Goal: Use online tool/utility: Use online tool/utility

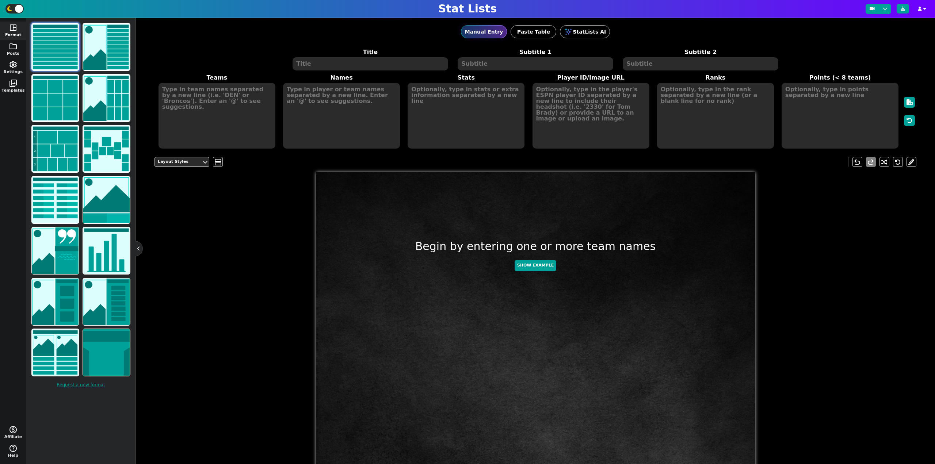
click at [205, 46] on div "Manual Entry Paste Table StatLists AI Title Subtitle 1 Subtitle 2 Teams Names S…" at bounding box center [535, 83] width 762 height 131
click at [60, 109] on img at bounding box center [55, 98] width 46 height 46
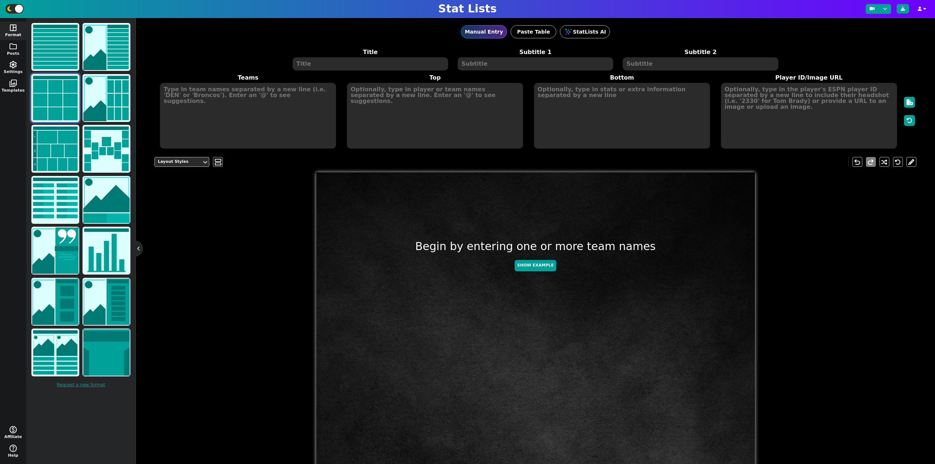
click at [350, 68] on textarea at bounding box center [369, 63] width 155 height 13
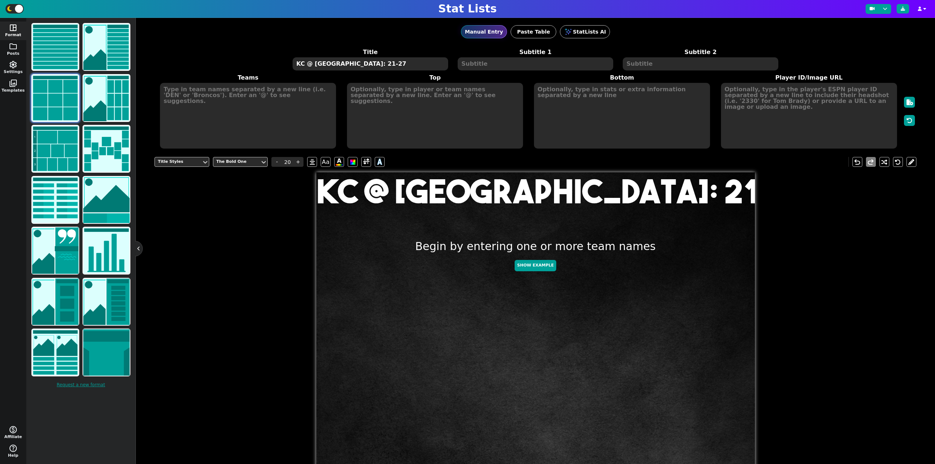
type textarea "KC @ [GEOGRAPHIC_DATA]: 21-27"
click at [211, 97] on textarea at bounding box center [248, 116] width 176 height 66
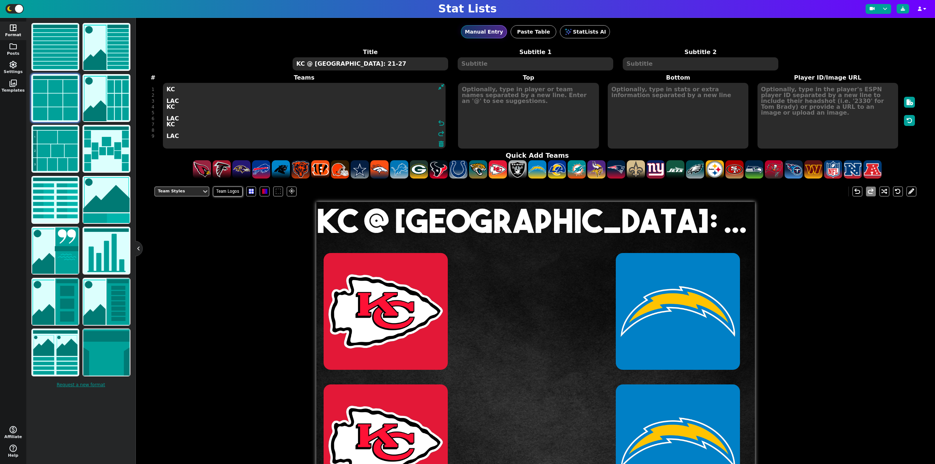
type textarea "KC LAC KC LAC KC LAC"
click at [508, 106] on textarea at bounding box center [528, 116] width 141 height 66
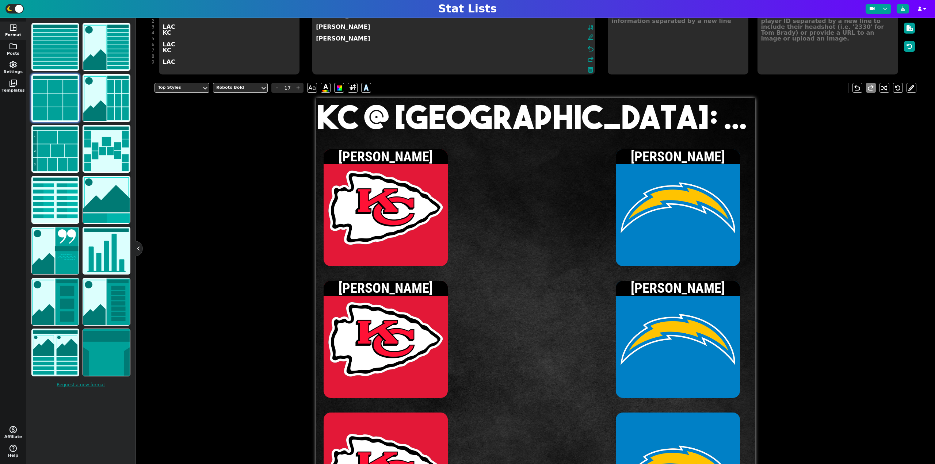
scroll to position [73, 0]
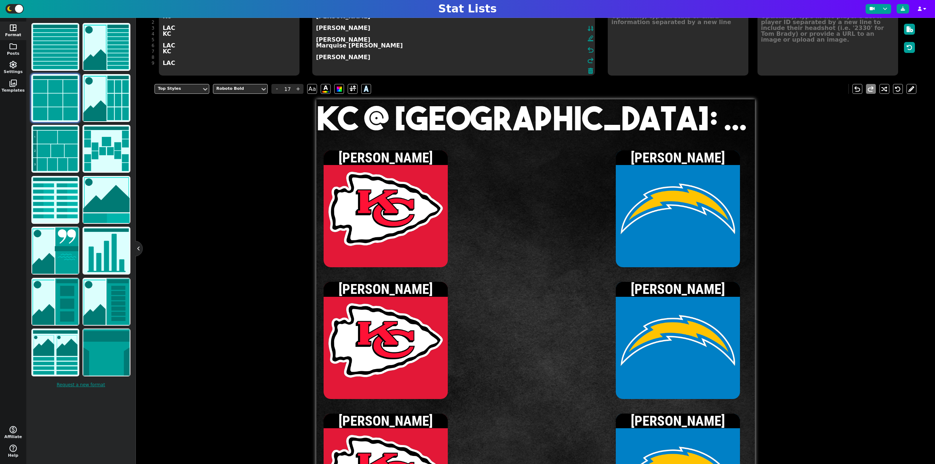
type textarea "Patrick Mahomes Justin Herbert Patrick Mahomes Omarion Hampton Marquise Brown Q…"
click at [662, 39] on textarea at bounding box center [603, 43] width 283 height 66
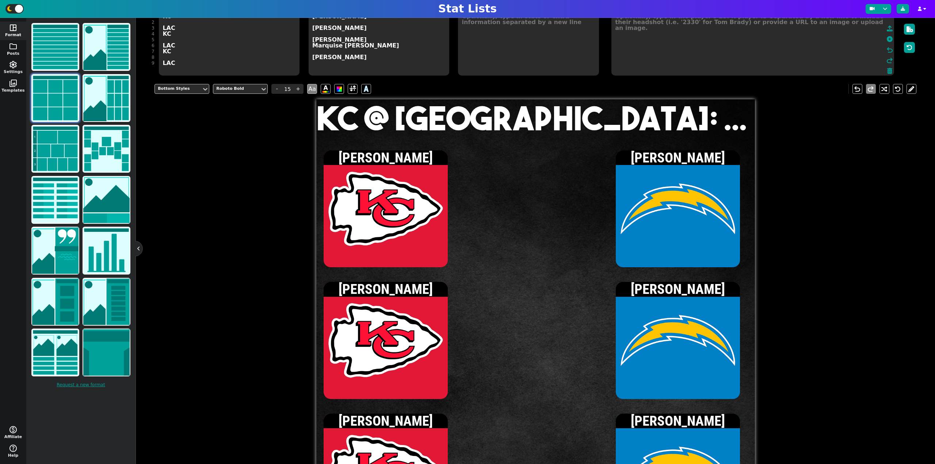
click at [810, 49] on textarea at bounding box center [752, 43] width 283 height 66
click at [886, 38] on icon at bounding box center [889, 39] width 6 height 6
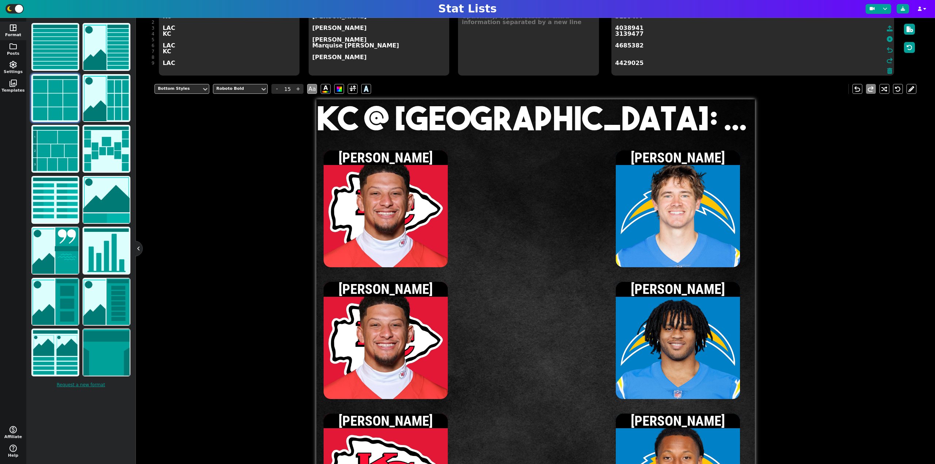
click at [329, 54] on textarea "Patrick Mahomes Justin Herbert Patrick Mahomes Omarion Hampton Marquise Brown Q…" at bounding box center [379, 43] width 141 height 66
type input "17"
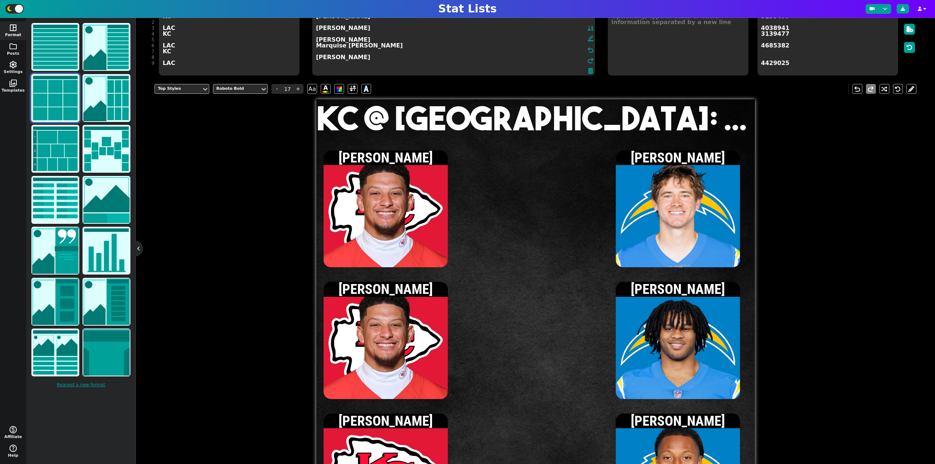
type textarea "Patrick Mahomes Justin Herbert Patrick Mahomes Omarion Hampton Marquise Brown Q…"
click at [866, 45] on textarea "3139477 4038941 3139477 4685382 4429025" at bounding box center [827, 43] width 141 height 66
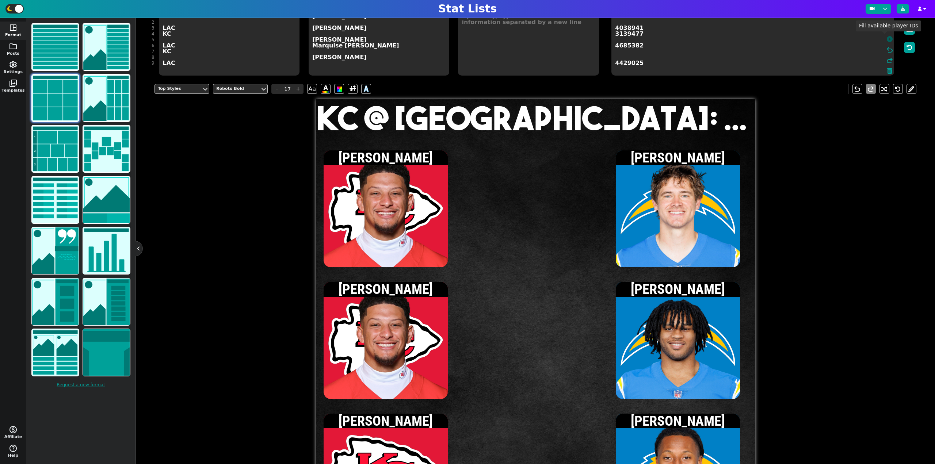
click at [886, 40] on icon at bounding box center [889, 39] width 6 height 6
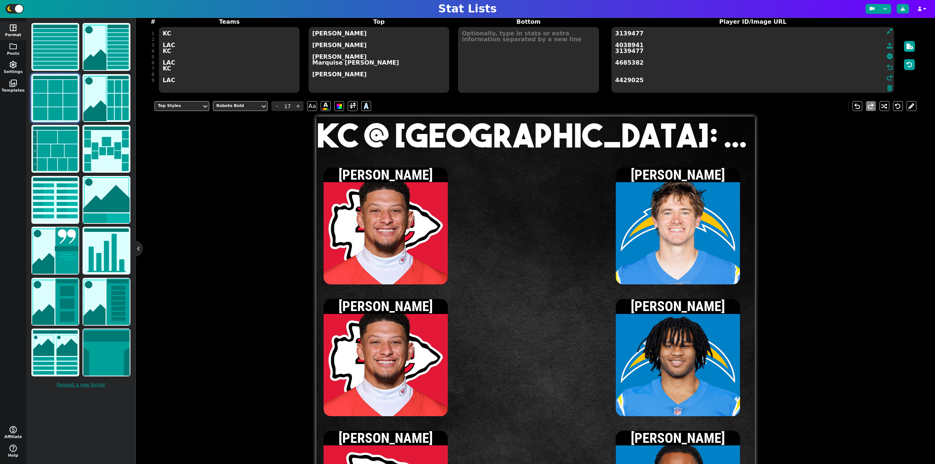
scroll to position [37, 0]
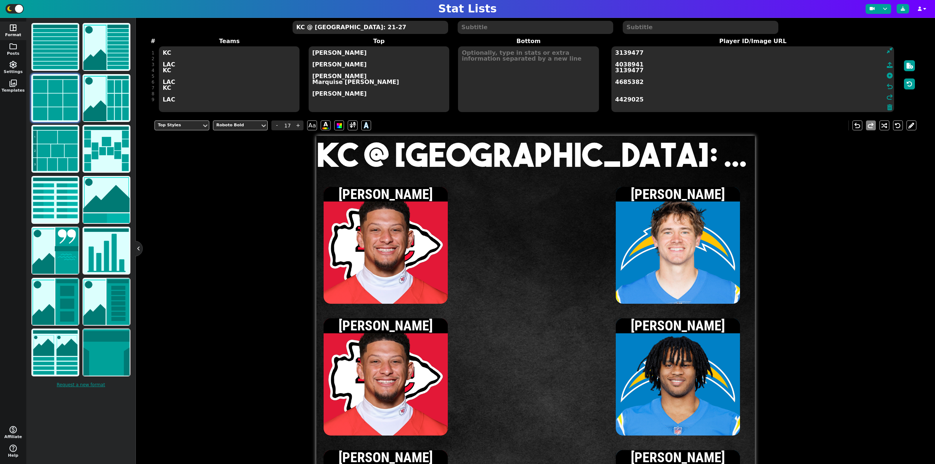
click at [615, 88] on textarea "3139477 4038941 3139477 4685382 4429025" at bounding box center [752, 79] width 283 height 66
paste textarea "41245612"
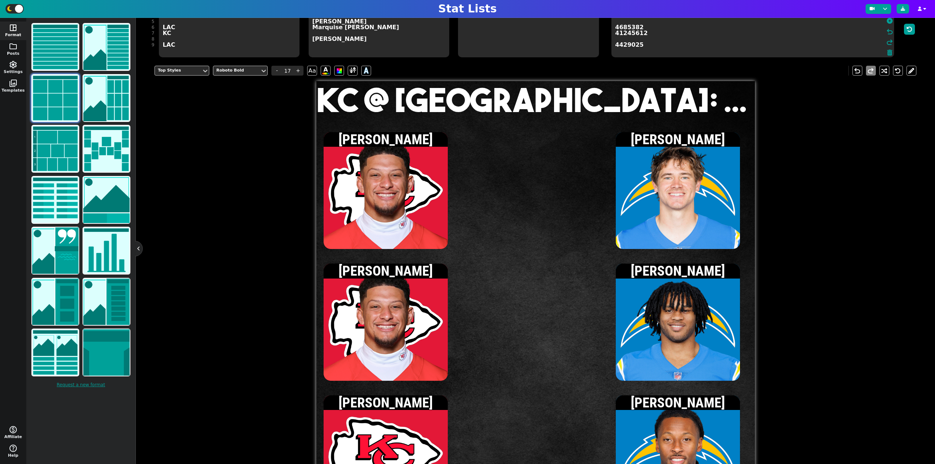
scroll to position [87, 0]
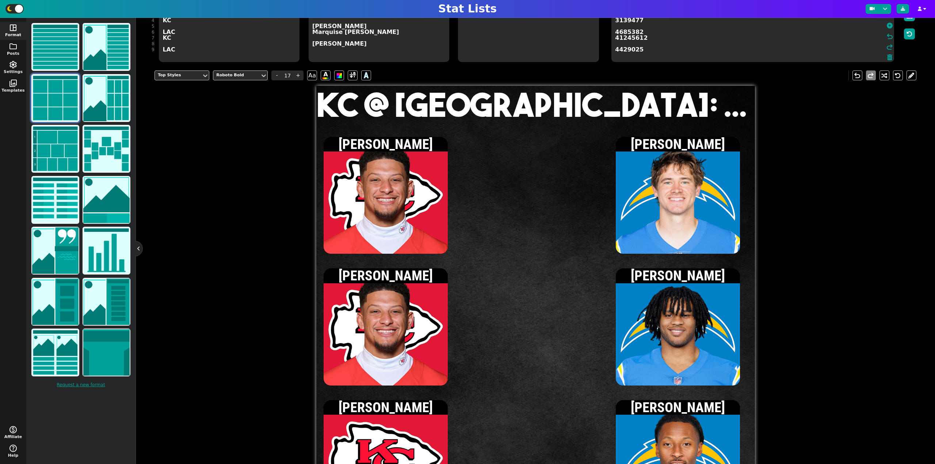
click at [670, 51] on textarea "3139477 4038941 3139477 4685382 41245612 4429025" at bounding box center [752, 29] width 283 height 66
type textarea "3139477 4038941 3139477 4685382 41245612 4429025"
click at [886, 28] on icon at bounding box center [889, 26] width 6 height 6
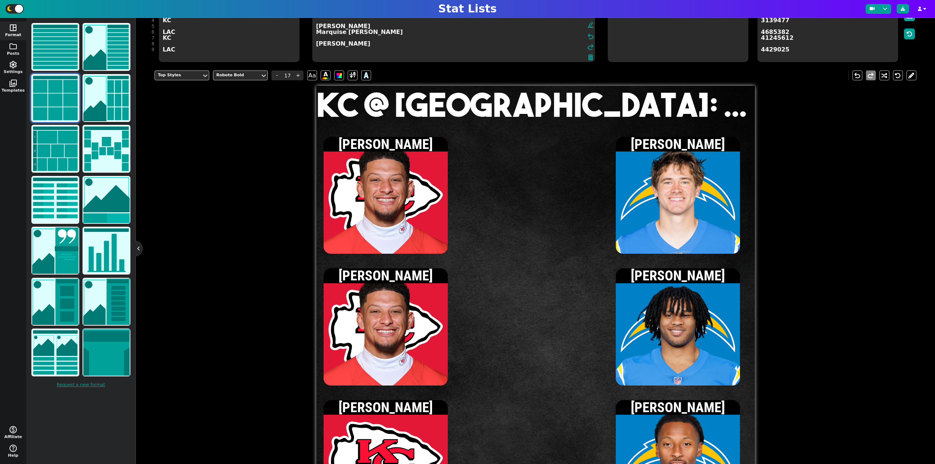
click at [336, 40] on textarea "Patrick Mahomes Justin Herbert Patrick Mahomes Omarion Hampton Marquise Brown Q…" at bounding box center [453, 29] width 283 height 66
drag, startPoint x: 368, startPoint y: 39, endPoint x: 316, endPoint y: 39, distance: 52.2
click at [316, 39] on textarea "Patrick Mahomes Justin Herbert Patrick Mahomes Omarion Hampton Marquise Brown Q…" at bounding box center [453, 29] width 283 height 66
type textarea "[PERSON_NAME] [PERSON_NAME] [PERSON_NAME] [PERSON_NAME] [PERSON_NAME] Hollywood…"
click at [883, 42] on span "3139477 4038941 3139477 4685382 4429025" at bounding box center [827, 29] width 142 height 67
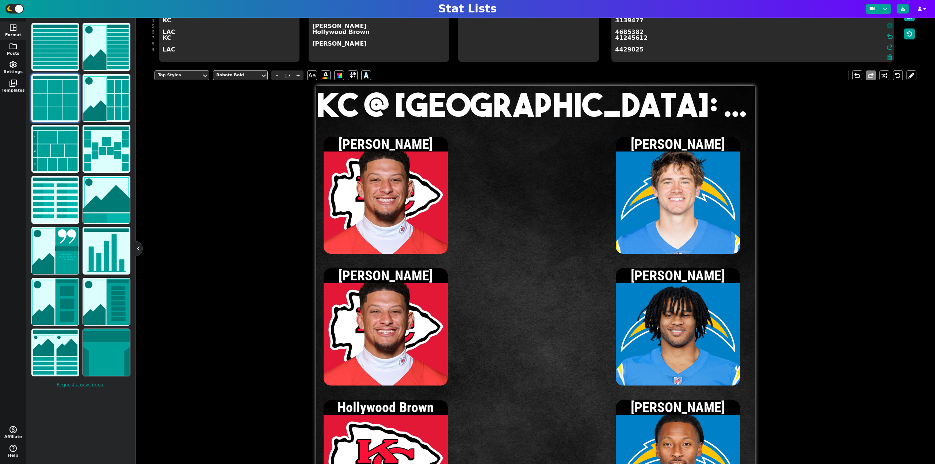
click at [886, 27] on icon at bounding box center [889, 26] width 6 height 6
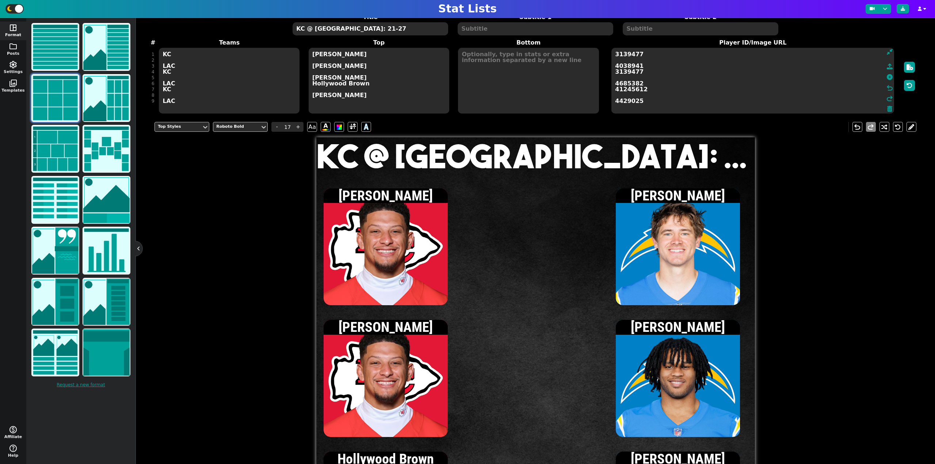
scroll to position [14, 0]
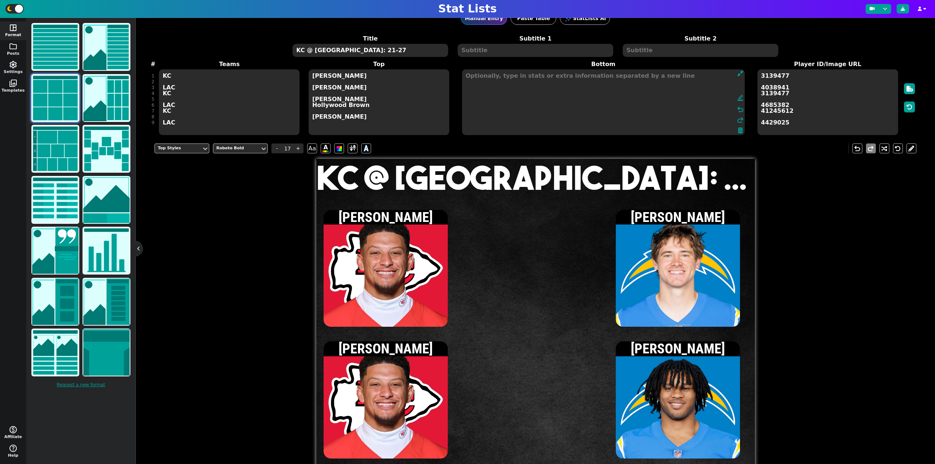
click at [489, 85] on textarea at bounding box center [603, 102] width 283 height 66
type input "15"
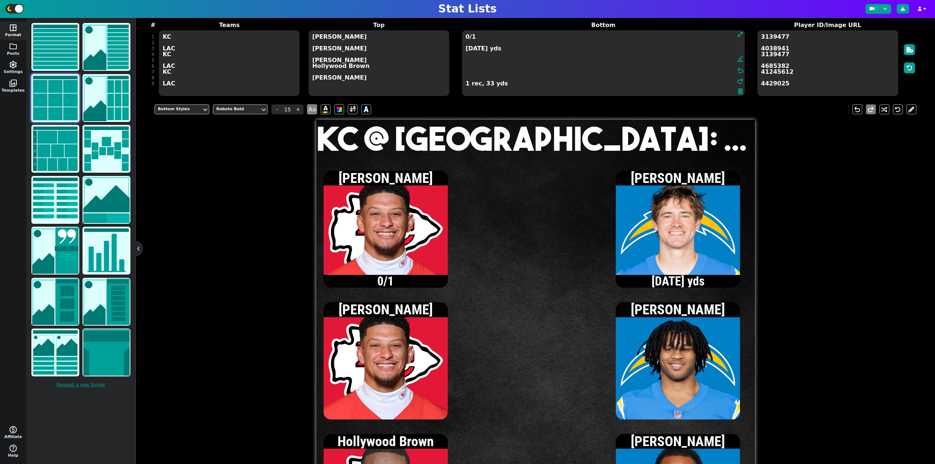
scroll to position [50, 0]
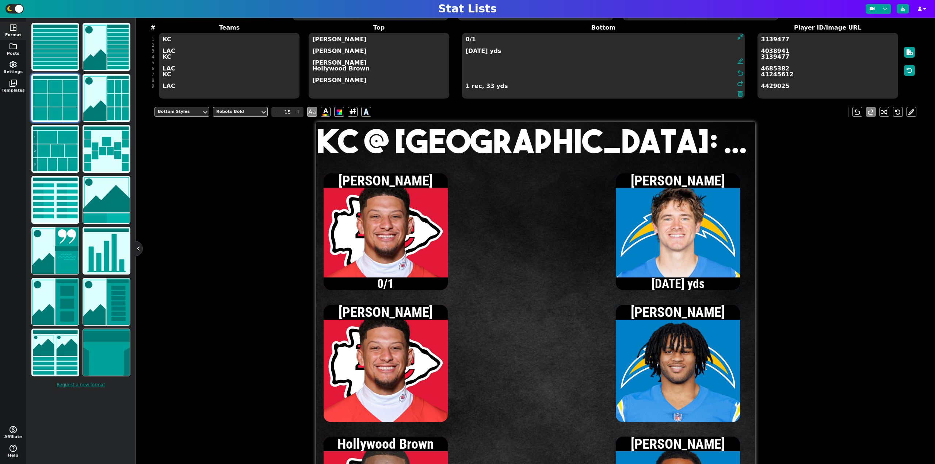
click at [466, 53] on textarea "0/1 1/1, 33 yds 1 rec, 33 yds" at bounding box center [603, 66] width 283 height 66
click at [470, 57] on textarea "0/1 2/2, 42 yds 1 rec, 33 yds" at bounding box center [603, 66] width 283 height 66
click at [466, 52] on textarea "0/1 2/2, 42 yds 2 att, 11 yds 1 rec, 33 yds" at bounding box center [603, 66] width 283 height 66
click at [465, 90] on textarea "0/1 3/3, 47 yds, 1 TD 2 att, 11 yds 1 rec, 33 yds" at bounding box center [603, 66] width 283 height 66
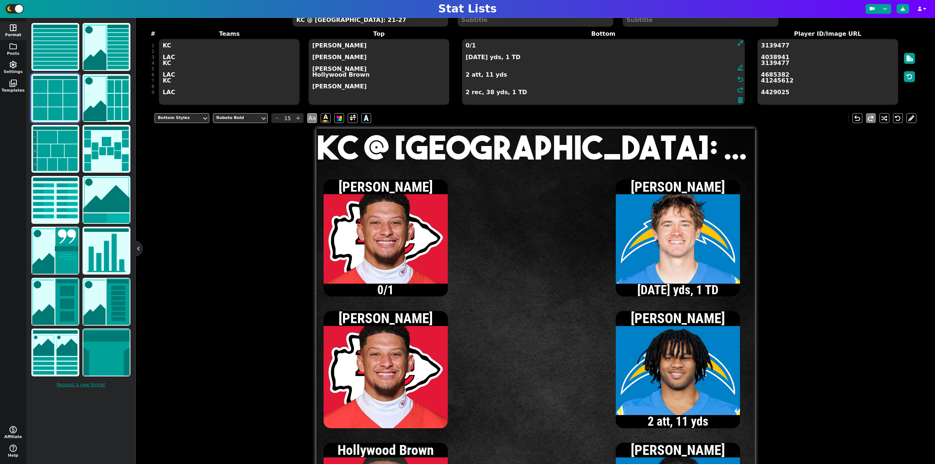
scroll to position [14, 0]
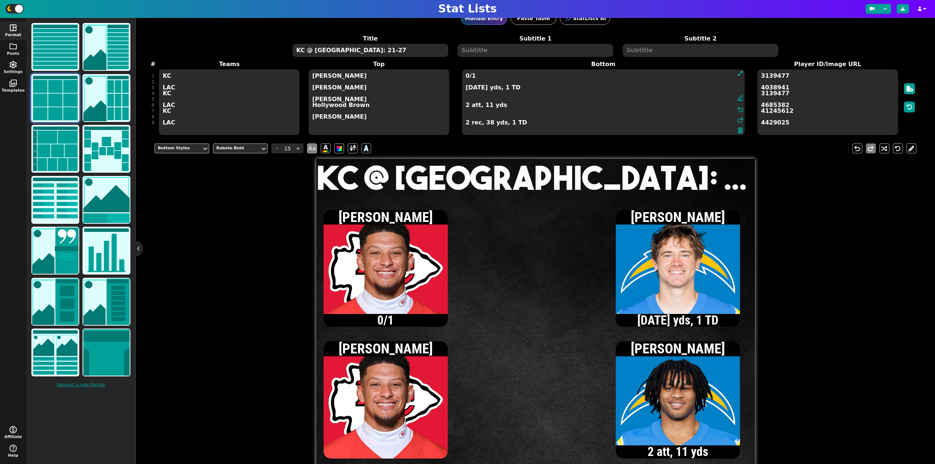
click at [466, 93] on textarea "0/1 3/3, 47 yds, 1 TD 2 att, 11 yds 2 rec, 38 yds, 1 TD" at bounding box center [603, 102] width 283 height 66
click at [467, 76] on textarea "0/1 3/3, 47 yds, 1 TD 1 att, 11 yds 2 att, 11 yds 2 rec, 38 yds, 1 TD" at bounding box center [603, 102] width 283 height 66
click at [466, 77] on textarea "1/2, 10 yds 3/3, 47 yds, 1 TD 1 att, 11 yds 2 att, 11 yds 2 rec, 38 yds, 1 TD" at bounding box center [603, 102] width 283 height 66
click at [472, 77] on textarea "2/3, 16 yds 3/3, 47 yds, 1 TD 1 att, 11 yds 2 att, 11 yds 2 rec, 38 yds, 1 TD" at bounding box center [603, 102] width 283 height 66
click at [465, 89] on textarea "2/5, 16 yds 3/3, 47 yds, 1 TD 1 att, 11 yds 2 att, 11 yds 2 rec, 38 yds, 1 TD" at bounding box center [603, 102] width 283 height 66
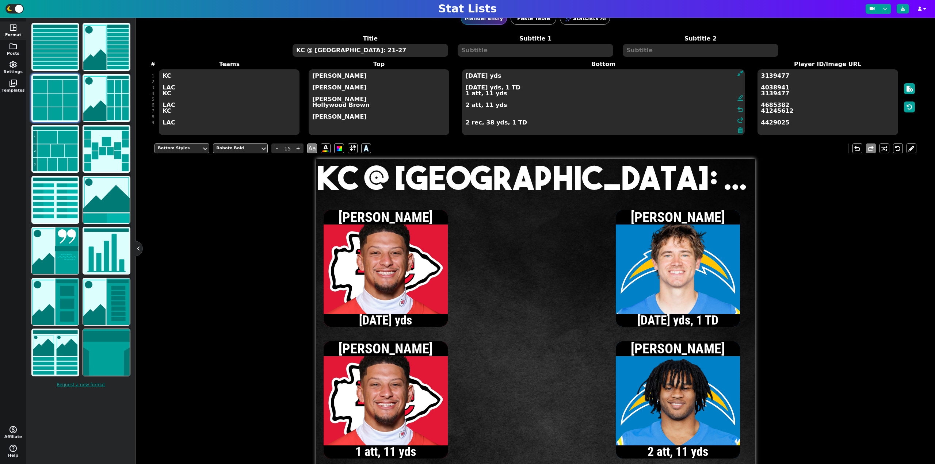
click at [465, 106] on textarea "2/5, 16 yds 4/5, 55 yds, 1 TD 1 att, 11 yds 2 att, 11 yds 2 rec, 38 yds, 1 TD" at bounding box center [603, 102] width 283 height 66
click at [472, 77] on textarea "2/5, 16 yds 4/5, 55 yds, 1 TD 1 att, 11 yds 3 att, 11 yds 2 rec, 38 yds, 1 TD" at bounding box center [603, 102] width 283 height 66
click at [466, 89] on textarea "2/7, 16 yds 4/5, 55 yds, 1 TD 1 att, 11 yds 3 att, 11 yds 2 rec, 38 yds, 1 TD" at bounding box center [603, 102] width 283 height 66
click at [472, 88] on textarea "2/7, 16 yds 5/6, 88 yds, 1 TD 1 att, 11 yds 3 att, 11 yds 2 rec, 38 yds, 1 TD" at bounding box center [603, 102] width 283 height 66
click at [466, 107] on textarea "2/7, 16 yds 5/7, 88 yds, 1 TD 1 att, 11 yds 3 att, 11 yds 2 rec, 38 yds, 1 TD" at bounding box center [603, 102] width 283 height 66
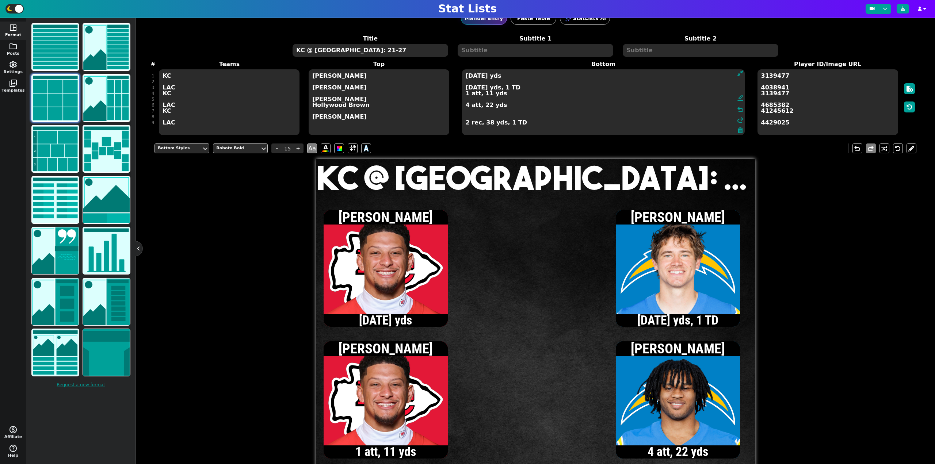
click at [465, 89] on textarea "2/7, 16 yds 5/7, 88 yds, 1 TD 1 att, 11 yds 4 att, 22 yds 2 rec, 38 yds, 1 TD" at bounding box center [603, 102] width 283 height 66
click at [467, 90] on textarea "2/7, 16 yds 6/8, 101 yds, 1 TD 1 att, 11 yds 4 att, 22 yds 2 rec, 38 yds, 1 TD" at bounding box center [603, 102] width 283 height 66
click at [466, 87] on textarea "2/7, 16 yds 7/9, 118 yds, 1 TD 1 att, 11 yds 4 att, 22 yds 2 rec, 38 yds, 1 TD" at bounding box center [603, 102] width 283 height 66
click at [466, 90] on textarea "2/7, 16 yds 8/10, 123 yds, 1 TD 1 att, 11 yds 4 att, 22 yds 2 rec, 38 yds, 1 TD" at bounding box center [603, 102] width 283 height 66
click at [466, 78] on textarea "2/7, 16 yds 9/12, 132 yds, 1 TD 1 att, 11 yds 4 att, 22 yds 2 rec, 38 yds, 1 TD" at bounding box center [603, 102] width 283 height 66
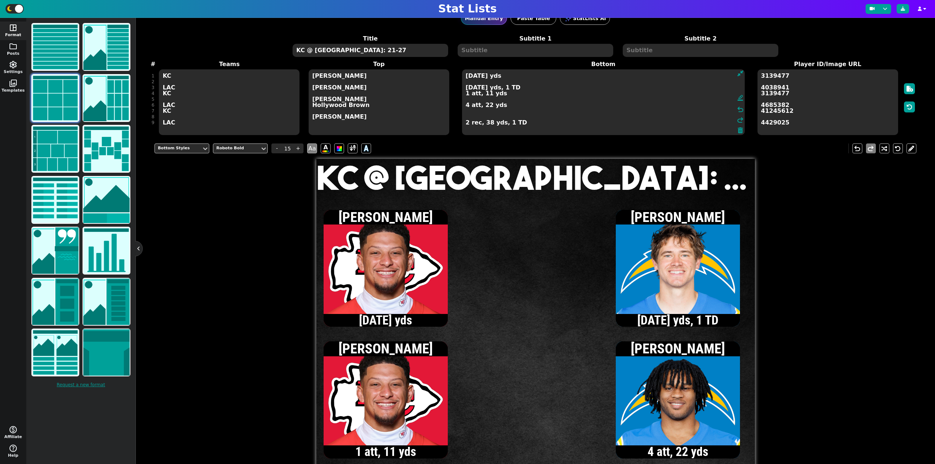
click at [479, 111] on textarea "3/8, 22 yds 9/12, 132 yds, 1 TD 1 att, 11 yds 4 att, 22 yds 2 rec, 38 yds, 1 TD" at bounding box center [603, 102] width 283 height 66
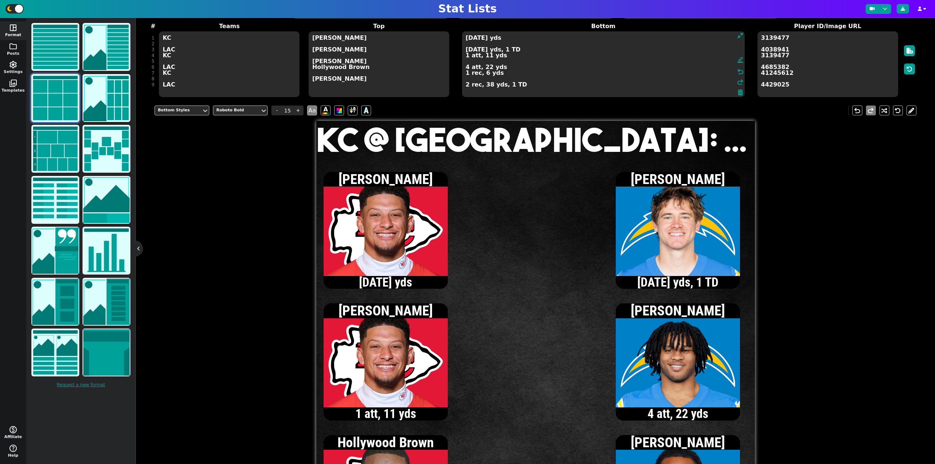
scroll to position [50, 0]
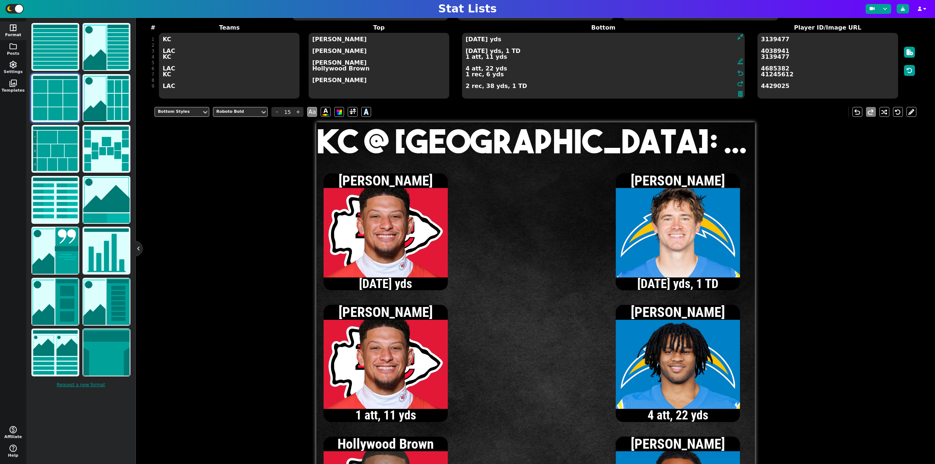
click at [465, 40] on textarea "3/8, 22 yds 9/12, 132 yds, 1 TD 1 att, 11 yds 4 att, 22 yds 1 rec, 6 yds 2 rec,…" at bounding box center [603, 66] width 283 height 66
click at [467, 42] on textarea "4/10, 25 yds 9/12, 132 yds, 1 TD 1 att, 11 yds 4 att, 22 yds 1 rec, 6 yds 2 rec…" at bounding box center [603, 66] width 283 height 66
click at [466, 78] on textarea "5/11, 29 yds 9/12, 132 yds, 1 TD 1 att, 11 yds 4 att, 22 yds 1 rec, 6 yds 2 rec…" at bounding box center [603, 66] width 283 height 66
click at [466, 60] on textarea "5/11, 29 yds 9/12, 132 yds, 1 TD 1 att, 11 yds 4 att, 22 yds 2 rec, 10 yds 2 re…" at bounding box center [603, 66] width 283 height 66
click at [465, 42] on textarea "5/11, 29 yds 9/12, 132 yds, 1 TD 2 att, 15 yds 4 att, 22 yds 2 rec, 10 yds 2 re…" at bounding box center [603, 66] width 283 height 66
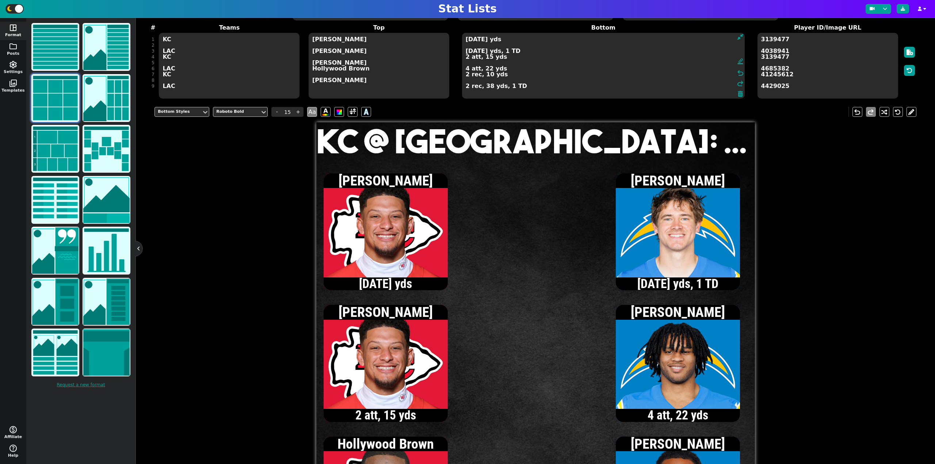
click at [465, 74] on textarea "6/12, 34 yds 9/12, 132 yds, 1 TD 2 att, 15 yds 4 att, 22 yds 2 rec, 10 yds 2 re…" at bounding box center [603, 66] width 283 height 66
click at [466, 40] on textarea "6/12, 34 yds 9/12, 132 yds, 1 TD 2 att, 15 yds 4 att, 22 yds 3 rec, 15 yds 2 re…" at bounding box center [603, 66] width 283 height 66
click at [466, 76] on textarea "7/13, 34 yds 9/12, 132 yds, 1 TD 2 att, 15 yds 4 att, 22 yds 3 rec, 15 yds 2 re…" at bounding box center [603, 66] width 283 height 66
click at [466, 41] on textarea "7/13, 34 yds 9/12, 132 yds, 1 TD 2 att, 15 yds 4 att, 22 yds 4 rec, 15 yds 2 re…" at bounding box center [603, 66] width 283 height 66
click at [466, 39] on textarea "8/14, 40 yds 9/12, 132 yds, 1 TD 2 att, 15 yds 4 att, 22 yds 4 rec, 15 yds 2 re…" at bounding box center [603, 66] width 283 height 66
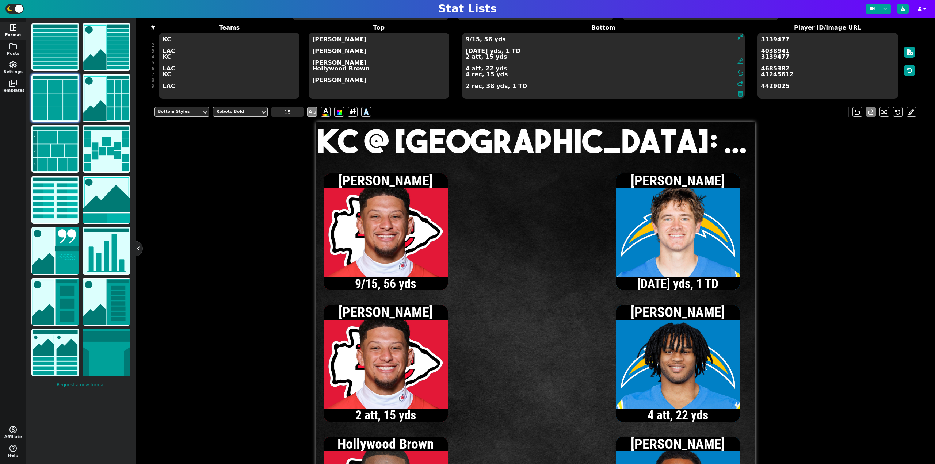
click at [466, 39] on textarea "9/15, 56 yds 9/12, 132 yds, 1 TD 2 att, 15 yds 4 att, 22 yds 4 rec, 15 yds 2 re…" at bounding box center [603, 66] width 283 height 66
click at [465, 76] on textarea "10/17, 57 yds 9/12, 132 yds, 1 TD 2 att, 15 yds 4 att, 22 yds 4 rec, 15 yds 2 r…" at bounding box center [603, 66] width 283 height 66
click at [467, 68] on textarea "10/17, 57 yds 9/12, 132 yds, 1 TD 2 att, 15 yds 4 att, 22 yds 5 rec, 16 yds 2 r…" at bounding box center [603, 66] width 283 height 66
click at [467, 52] on textarea "10/17, 57 yds 9/12, 132 yds, 1 TD 2 att, 15 yds 5 att, 25 yds 5 rec, 16 yds 2 r…" at bounding box center [603, 66] width 283 height 66
click at [466, 69] on textarea "10/17, 57 yds 10/14, 141 yds, 1 TD 2 att, 15 yds 5 att, 25 yds 5 rec, 16 yds 2 …" at bounding box center [603, 66] width 283 height 66
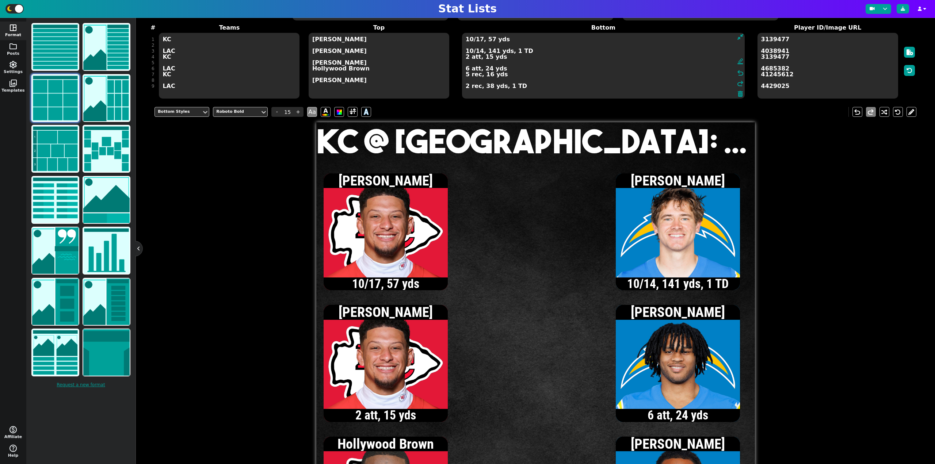
click at [470, 51] on textarea "10/17, 57 yds 10/14, 141 yds, 1 TD 2 att, 15 yds 6 att, 24 yds 5 rec, 16 yds 2 …" at bounding box center [603, 66] width 283 height 66
click at [478, 51] on textarea "10/17, 57 yds 11/15, 164 yds, 1 TD 2 att, 15 yds 6 att, 24 yds 5 rec, 16 yds 2 …" at bounding box center [603, 66] width 283 height 66
click at [470, 53] on textarea "10/17, 57 yds 11/16, 164 yds, 1 TD 2 att, 15 yds 6 att, 24 yds 5 rec, 16 yds 2 …" at bounding box center [603, 66] width 283 height 66
click at [466, 68] on textarea "10/17, 57 yds 12/17, 171 yds, 1 TD 2 att, 15 yds 6 att, 24 yds 5 rec, 16 yds 2 …" at bounding box center [603, 66] width 283 height 66
click at [478, 51] on textarea "10/17, 57 yds 12/17, 171 yds, 1 TD 2 att, 15 yds 7 att, 23 yds 5 rec, 16 yds 2 …" at bounding box center [603, 66] width 283 height 66
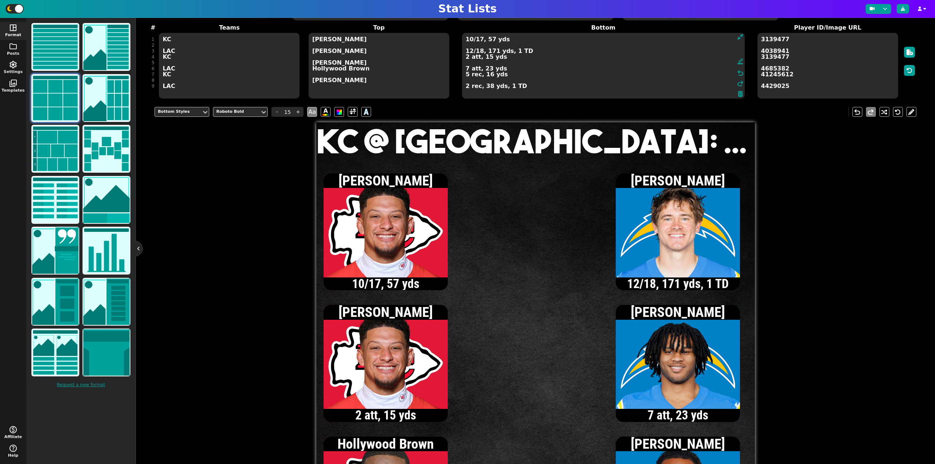
click at [466, 68] on textarea "10/17, 57 yds 12/18, 171 yds, 1 TD 2 att, 15 yds 7 att, 23 yds 5 rec, 16 yds 2 …" at bounding box center [603, 66] width 283 height 66
click at [469, 40] on textarea "10/17, 57 yds 12/18, 171 yds, 1 TD 2 att, 15 yds 8 att, 31 yds 5 rec, 16 yds 2 …" at bounding box center [603, 66] width 283 height 66
click at [470, 40] on textarea "11/18, 95 yds 12/18, 171 yds, 1 TD 2 att, 15 yds 8 att, 31 yds 5 rec, 16 yds 2 …" at bounding box center [603, 66] width 283 height 66
click at [466, 70] on textarea "12/21, 98 yds 12/18, 171 yds, 1 TD 2 att, 15 yds 8 att, 31 yds 5 rec, 16 yds 2 …" at bounding box center [603, 66] width 283 height 66
click at [479, 53] on textarea "12/21, 98 yds 12/18, 171 yds, 1 TD 2 att, 15 yds 9 att, 32 yds 5 rec, 16 yds 2 …" at bounding box center [603, 66] width 283 height 66
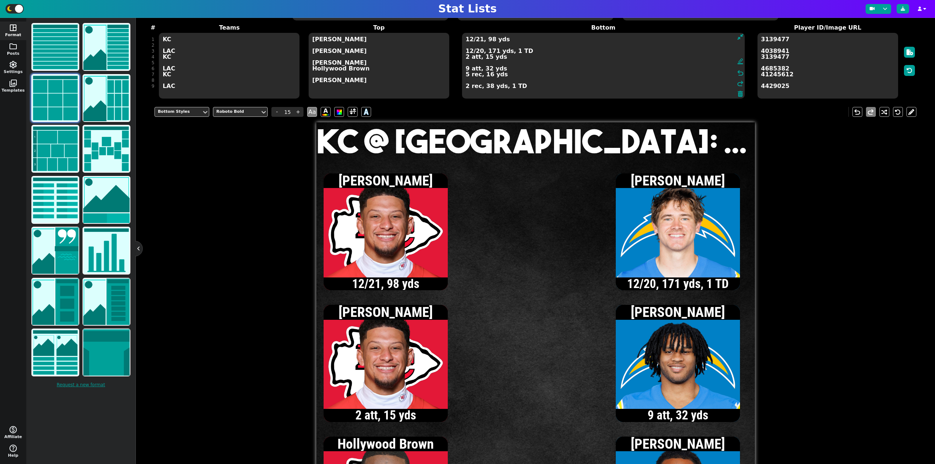
click at [466, 58] on textarea "12/21, 98 yds 12/20, 171 yds, 1 TD 2 att, 15 yds 9 att, 32 yds 5 rec, 16 yds 2 …" at bounding box center [603, 66] width 283 height 66
click at [469, 40] on textarea "12/21, 98 yds 12/20, 171 yds, 1 TD 3 att, 26 yds 9 att, 32 yds 5 rec, 16 yds 2 …" at bounding box center [603, 66] width 283 height 66
click at [470, 41] on textarea "13/22, 112 yds 12/20, 171 yds, 1 TD 3 att, 26 yds 9 att, 32 yds 5 rec, 16 yds 2…" at bounding box center [603, 66] width 283 height 66
click at [466, 75] on textarea "14/23, 125 yds 12/20, 171 yds, 1 TD 3 att, 26 yds 9 att, 32 yds 5 rec, 16 yds 2…" at bounding box center [603, 66] width 283 height 66
click at [470, 40] on textarea "14/23, 125 yds 12/20, 171 yds, 1 TD 3 att, 26 yds 9 att, 32 yds 6 rec, 29 yds 2…" at bounding box center [603, 66] width 283 height 66
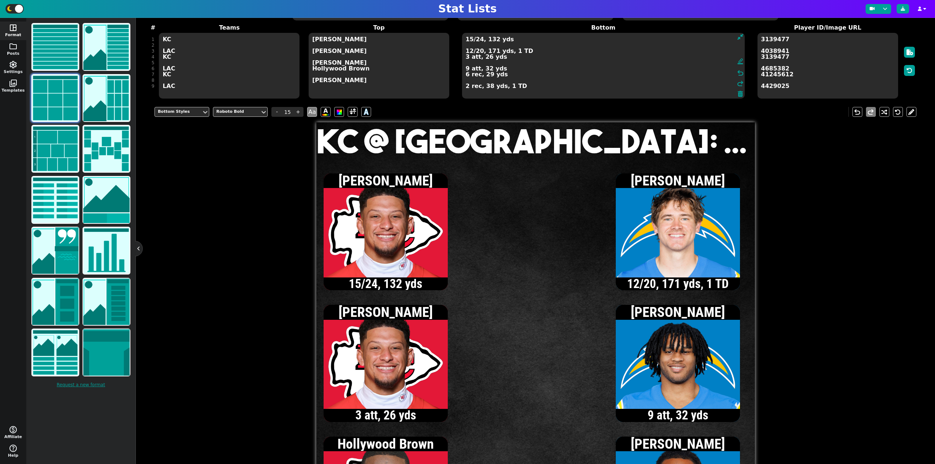
click at [479, 41] on textarea "15/24, 132 yds 12/20, 171 yds, 1 TD 3 att, 26 yds 9 att, 32 yds 6 rec, 29 yds 2…" at bounding box center [603, 66] width 283 height 66
click at [467, 59] on textarea "15/25, 132 yds 12/20, 171 yds, 1 TD 3 att, 26 yds 9 att, 32 yds 6 rec, 29 yds 2…" at bounding box center [603, 66] width 283 height 66
click at [470, 41] on textarea "15/25, 132 yds 12/20, 171 yds, 1 TD 4 att, 41 yds 9 att, 32 yds 6 rec, 29 yds 2…" at bounding box center [603, 66] width 283 height 66
click at [466, 75] on textarea "16/26, 134 yds 12/20, 171 yds, 1 TD 4 att, 41 yds 9 att, 32 yds 6 rec, 29 yds 2…" at bounding box center [603, 66] width 283 height 66
click at [470, 40] on textarea "16/26, 134 yds 12/20, 171 yds, 1 TD 4 att, 41 yds 9 att, 32 yds 7 rec, 31 yds 2…" at bounding box center [603, 66] width 283 height 66
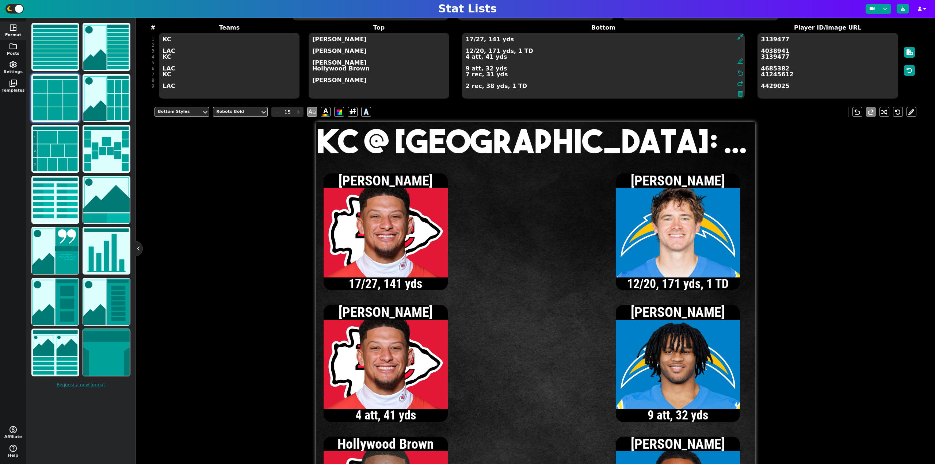
click at [465, 68] on textarea "17/27, 141 yds 12/20, 171 yds, 1 TD 4 att, 41 yds 9 att, 32 yds 7 rec, 31 yds 2…" at bounding box center [603, 66] width 283 height 66
click at [466, 58] on textarea "17/27, 141 yds 12/20, 171 yds, 1 TD 4 att, 41 yds 9 att, 32 yds 8 rec, 38 yds 2…" at bounding box center [603, 66] width 283 height 66
click at [469, 51] on textarea "17/27, 141 yds 12/20, 171 yds, 1 TD 5 att, 52 yds, 1 TD 9 att, 32 yds 8 rec, 38…" at bounding box center [603, 66] width 283 height 66
click at [465, 87] on textarea "17/27, 141 yds 13/21, 185 yds, 1 TD 5 att, 52 yds, 1 TD 9 att, 32 yds 8 rec, 38…" at bounding box center [603, 66] width 283 height 66
click at [466, 68] on textarea "17/27, 141 yds 13/21, 185 yds, 1 TD 5 att, 52 yds, 1 TD 9 att, 32 yds 8 rec, 38…" at bounding box center [603, 66] width 283 height 66
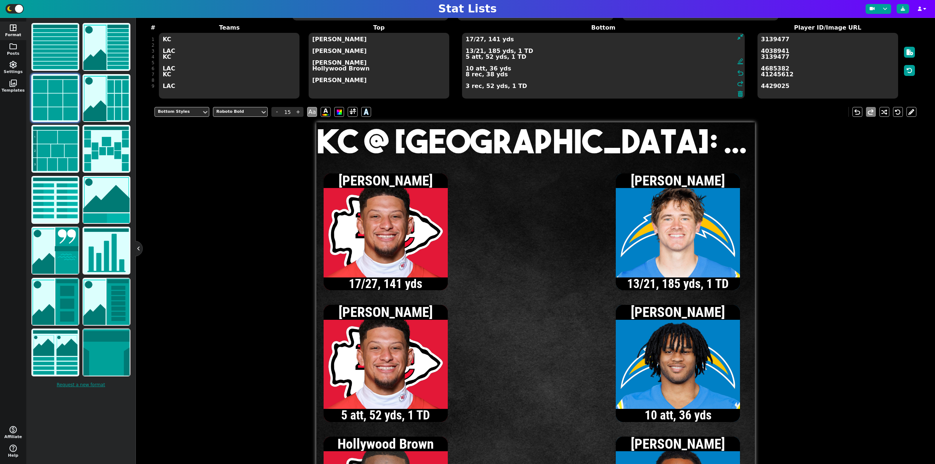
click at [470, 51] on textarea "17/27, 141 yds 13/21, 185 yds, 1 TD 5 att, 52 yds, 1 TD 10 att, 36 yds 8 rec, 3…" at bounding box center [603, 66] width 283 height 66
click at [470, 51] on textarea "17/27, 141 yds 14/22, 200 yds, 1 TD 5 att, 52 yds, 1 TD 10 att, 36 yds 8 rec, 3…" at bounding box center [603, 66] width 283 height 66
click at [470, 69] on textarea "17/27, 141 yds 15/23, 216 yds, 1 TD 5 att, 52 yds, 1 TD 10 att, 36 yds 8 rec, 3…" at bounding box center [603, 66] width 283 height 66
click at [470, 51] on textarea "17/27, 141 yds 15/23, 216 yds, 1 TD 5 att, 52 yds, 1 TD 12 att, 48 yds 8 rec, 3…" at bounding box center [603, 66] width 283 height 66
click at [470, 39] on textarea "17/27, 141 yds 16/25, 227 yds, 2 TD 5 att, 52 yds, 1 TD 12 att, 48 yds 8 rec, 3…" at bounding box center [603, 66] width 283 height 66
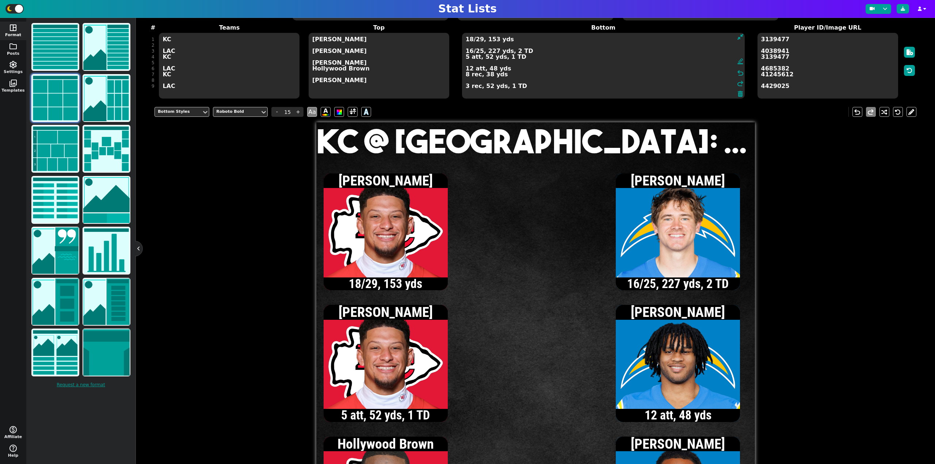
click at [470, 42] on textarea "18/29, 153 yds 16/25, 227 yds, 2 TD 5 att, 52 yds, 1 TD 12 att, 48 yds 8 rec, 3…" at bounding box center [603, 66] width 283 height 66
click at [467, 57] on textarea "19/30, 157 yds 16/25, 227 yds, 2 TD 5 att, 52 yds, 1 TD 12 att, 48 yds 8 rec, 3…" at bounding box center [603, 66] width 283 height 66
click at [469, 43] on textarea "19/30, 157 yds 16/25, 227 yds, 2 TD 6 att, 57 yds, 1 TD 12 att, 48 yds 8 rec, 3…" at bounding box center [603, 66] width 283 height 66
click at [470, 51] on textarea "20/31, 194 yds, 1 TD 16/25, 227 yds, 2 TD 6 att, 57 yds, 1 TD 12 att, 48 yds 8 …" at bounding box center [603, 66] width 283 height 66
click at [469, 51] on textarea "20/31, 194 yds, 1 TD 17/26, 234 yds, 2 TD 6 att, 57 yds, 1 TD 12 att, 48 yds 8 …" at bounding box center [603, 66] width 283 height 66
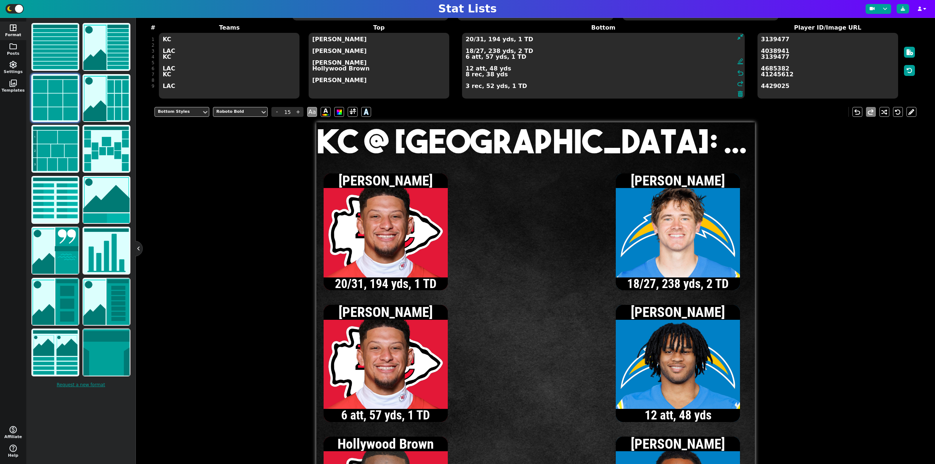
click at [469, 69] on textarea "20/31, 194 yds, 1 TD 18/27, 238 yds, 2 TD 6 att, 57 yds, 1 TD 12 att, 48 yds 8 …" at bounding box center [603, 66] width 283 height 66
click at [470, 52] on textarea "20/31, 194 yds, 1 TD 18/27, 238 yds, 2 TD 6 att, 57 yds, 1 TD 13 att, 47 yds 8 …" at bounding box center [603, 66] width 283 height 66
click at [467, 86] on textarea "20/31, 194 yds, 1 TD 19/28, 242 yds, 2 TD 6 att, 57 yds, 1 TD 13 att, 47 yds 8 …" at bounding box center [603, 66] width 283 height 66
click at [470, 51] on textarea "20/31, 194 yds, 1 TD 19/28, 242 yds, 2 TD 6 att, 57 yds, 1 TD 13 att, 47 yds 8 …" at bounding box center [603, 66] width 283 height 66
click at [469, 51] on textarea "20/31, 194 yds, 1 TD 20/29, 251 yds, 2 TD 6 att, 57 yds, 1 TD 13 att, 47 yds 8 …" at bounding box center [603, 66] width 283 height 66
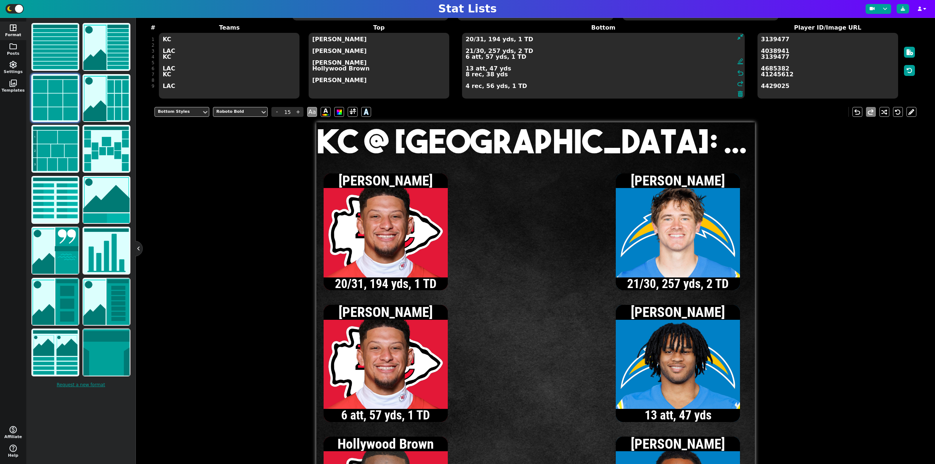
click at [469, 53] on textarea "20/31, 194 yds, 1 TD 21/30, 257 yds, 2 TD 6 att, 57 yds, 1 TD 13 att, 47 yds 8 …" at bounding box center [603, 66] width 283 height 66
click at [469, 51] on textarea "20/31, 194 yds, 1 TD 22/31, 268 yds, 2 TD 6 att, 57 yds, 1 TD 13 att, 47 yds 8 …" at bounding box center [603, 66] width 283 height 66
click at [468, 70] on textarea "20/31, 194 yds, 1 TD 23/32, 277 yds, 2 TD 6 att, 57 yds, 1 TD 13 att, 47 yds 8 …" at bounding box center [603, 66] width 283 height 66
click at [469, 51] on textarea "20/31, 194 yds, 1 TD 23/32, 277 yds, 2 TD 6 att, 57 yds, 1 TD 14 att, 47 yds 8 …" at bounding box center [603, 66] width 283 height 66
click at [465, 87] on textarea "20/31, 194 yds, 1 TD 24/33, 300 yds, 3 TD 6 att, 57 yds, 1 TD 14 att, 47 yds 8 …" at bounding box center [603, 66] width 283 height 66
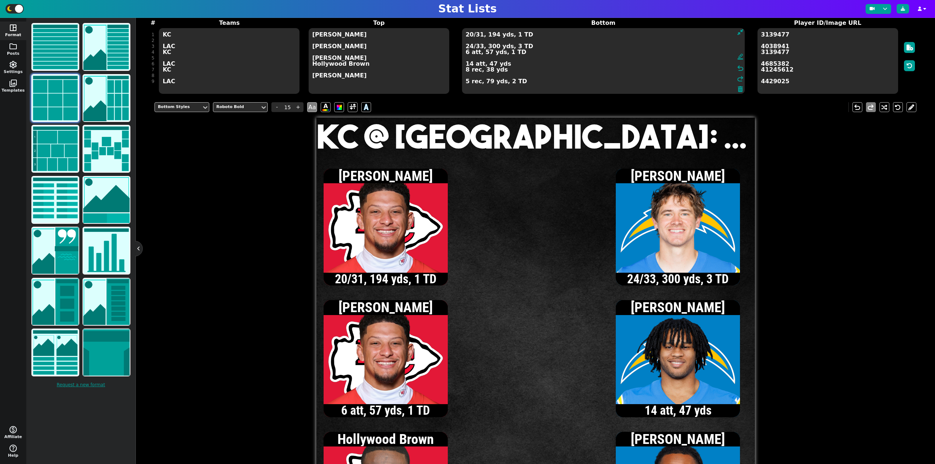
scroll to position [14, 0]
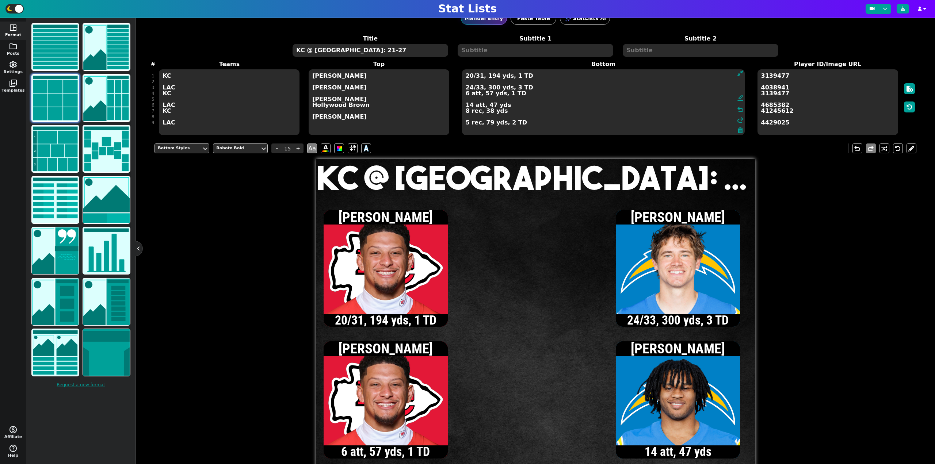
click at [471, 78] on textarea "20/31, 194 yds, 1 TD 24/33, 300 yds, 3 TD 6 att, 57 yds, 1 TD 14 att, 47 yds 8 …" at bounding box center [603, 102] width 283 height 66
click at [467, 112] on textarea "21/32, 206 yds, 1 TD 24/33, 300 yds, 3 TD 6 att, 57 yds, 1 TD 14 att, 47 yds 8 …" at bounding box center [603, 102] width 283 height 66
click at [469, 76] on textarea "21/32, 206 yds, 1 TD 24/33, 300 yds, 3 TD 6 att, 57 yds, 1 TD 14 att, 47 yds 9 …" at bounding box center [603, 102] width 283 height 66
click at [469, 76] on textarea "22/33, 210 yds, 1 TD 24/33, 300 yds, 3 TD 6 att, 57 yds, 1 TD 14 att, 47 yds 9 …" at bounding box center [603, 102] width 283 height 66
click at [470, 77] on textarea "23/34, 209 yds, 1 TD 24/33, 300 yds, 3 TD 6 att, 57 yds, 1 TD 14 att, 47 yds 9 …" at bounding box center [603, 102] width 283 height 66
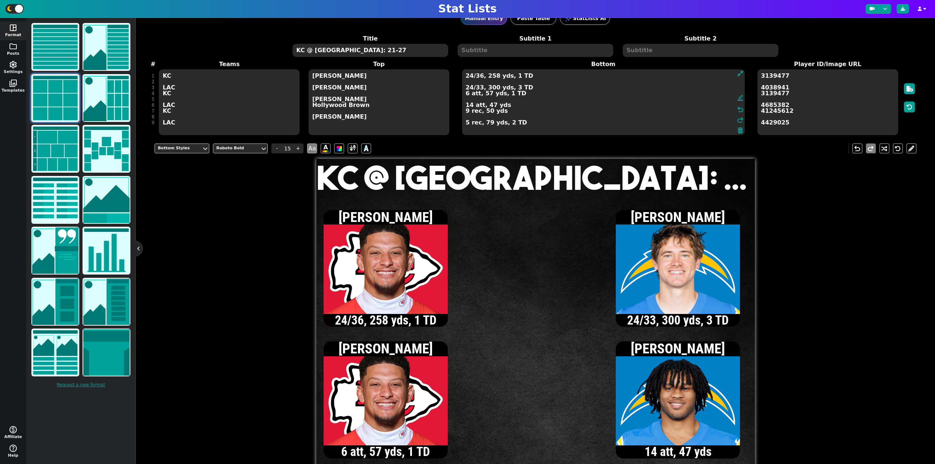
click at [467, 112] on textarea "24/36, 258 yds, 1 TD 24/33, 300 yds, 3 TD 6 att, 57 yds, 1 TD 14 att, 47 yds 9 …" at bounding box center [603, 102] width 283 height 66
click at [478, 77] on textarea "24/36, 258 yds, 1 TD 24/33, 300 yds, 3 TD 6 att, 57 yds, 1 TD 14 att, 47 yds 10…" at bounding box center [603, 102] width 283 height 66
click at [469, 88] on textarea "24/39, 258 yds, 1 TD 24/33, 300 yds, 3 TD 6 att, 57 yds, 1 TD 14 att, 47 yds 10…" at bounding box center [603, 102] width 283 height 66
click at [470, 107] on textarea "24/39, 258 yds, 1 TD 25/34, 318 yds, 3 TD 6 att, 57 yds, 1 TD 14 att, 47 yds 10…" at bounding box center [603, 102] width 283 height 66
type textarea "24/39, 258 yds, 1 TD 25/34, 318 yds, 3 TD 6 att, 57 yds, 1 TD 15 att, 48 yds 10…"
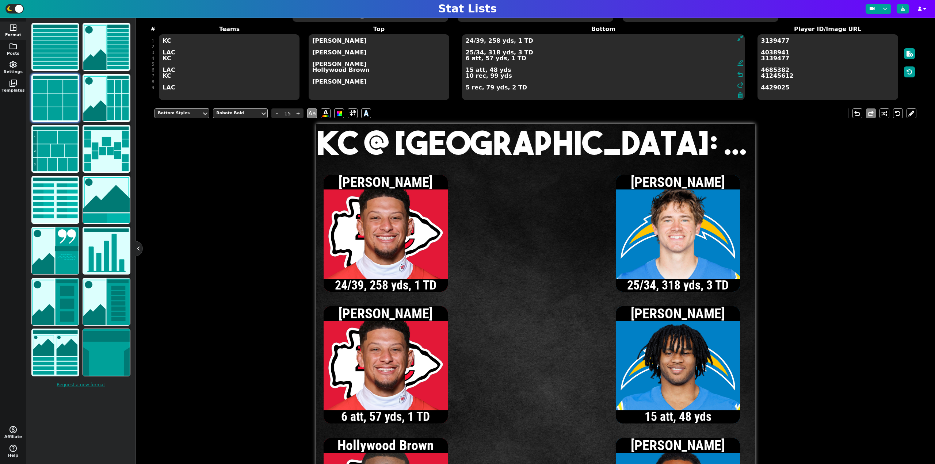
scroll to position [0, 0]
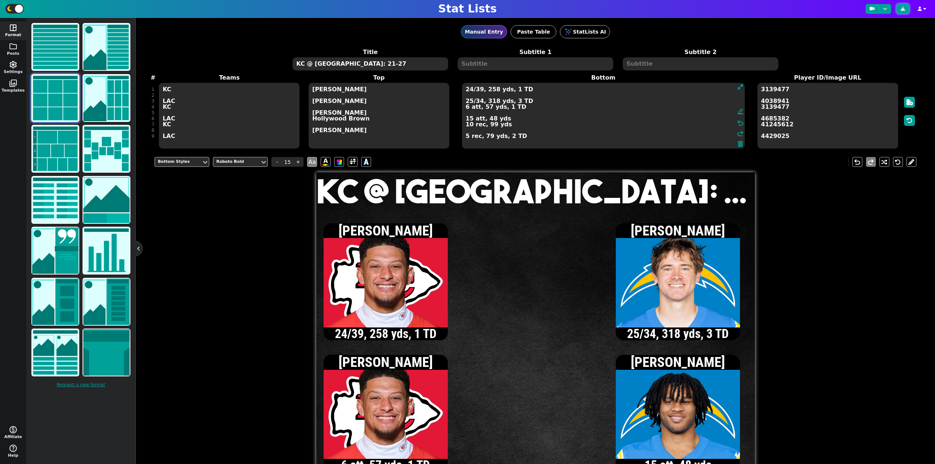
click at [904, 10] on icon at bounding box center [902, 9] width 4 height 4
